Goal: Task Accomplishment & Management: Manage account settings

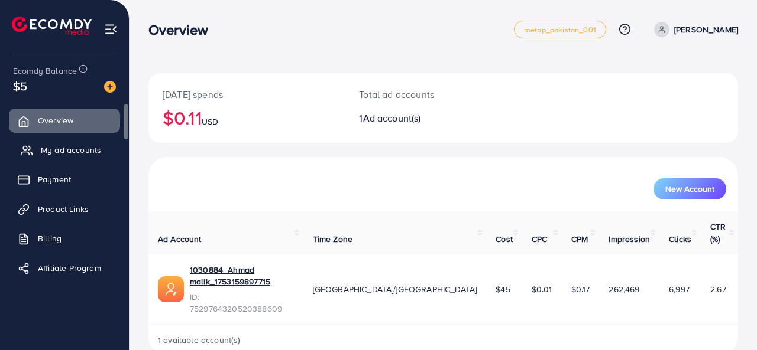
click at [94, 147] on span "My ad accounts" at bounding box center [71, 150] width 60 height 12
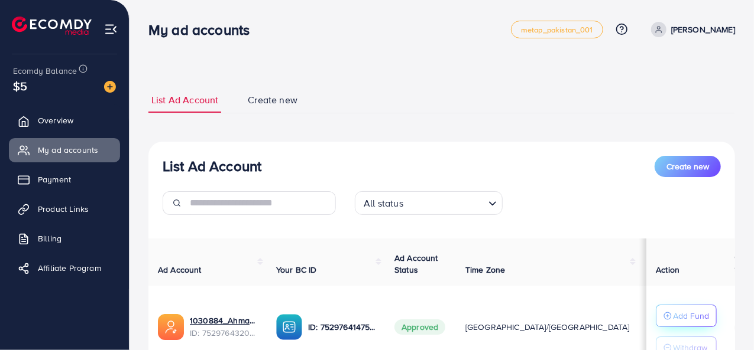
click at [682, 315] on p "Add Fund" at bounding box center [691, 316] width 36 height 14
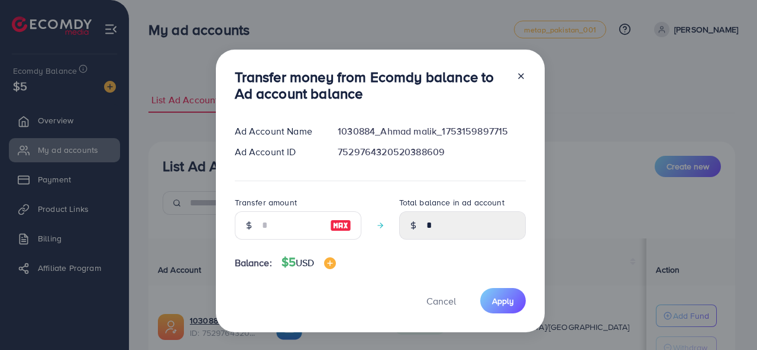
click at [250, 231] on div at bounding box center [249, 226] width 28 height 28
click at [287, 226] on input "number" at bounding box center [291, 226] width 59 height 28
type input "*"
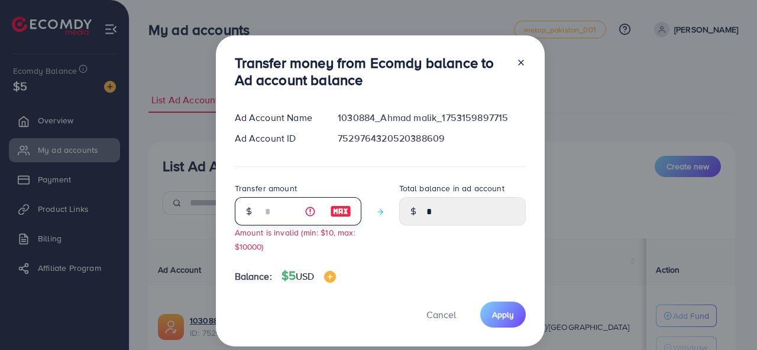
type input "****"
type input "*"
click at [510, 317] on span "Apply" at bounding box center [503, 315] width 22 height 12
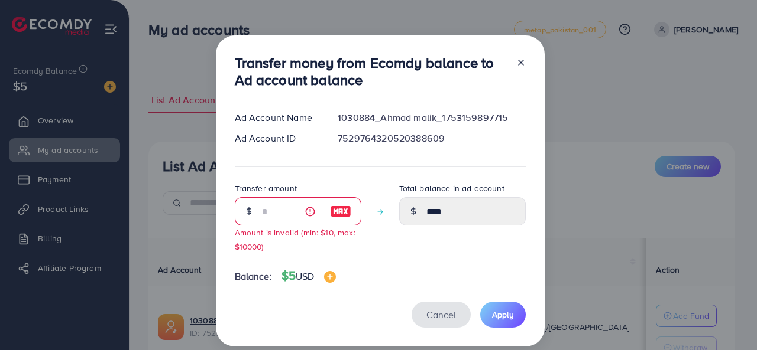
click at [440, 316] on span "Cancel" at bounding box center [441, 315] width 30 height 13
type input "*"
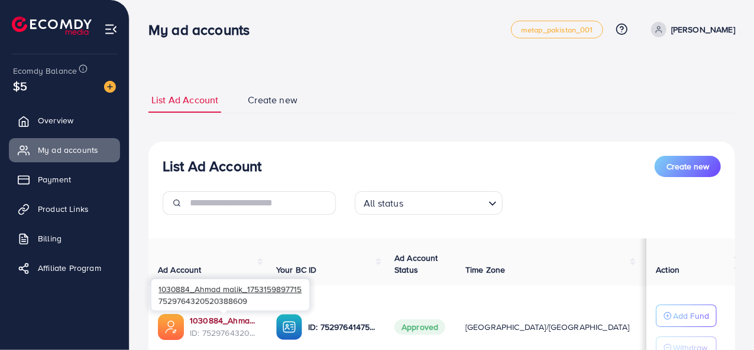
click at [220, 318] on link "1030884_Ahmad malik_1753159897715" at bounding box center [223, 321] width 67 height 12
click at [224, 318] on link "1030884_Ahmad malik_1753159897715" at bounding box center [223, 321] width 67 height 12
click at [221, 317] on link "1030884_Ahmad malik_1753159897715" at bounding box center [223, 321] width 67 height 12
